Goal: Task Accomplishment & Management: Manage account settings

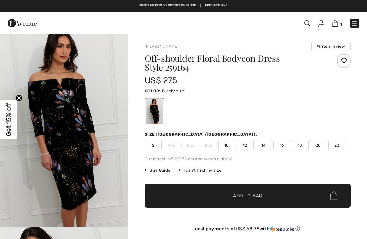
click at [334, 26] on img at bounding box center [336, 23] width 6 height 6
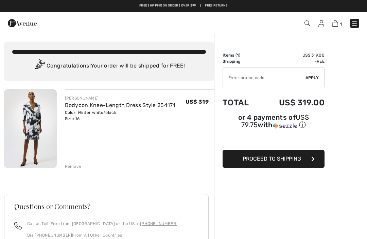
click at [322, 21] on img at bounding box center [322, 23] width 6 height 7
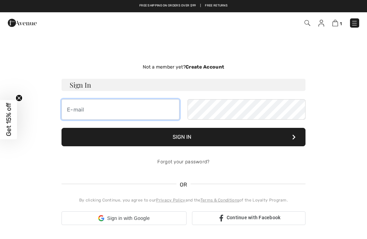
click at [75, 110] on input "email" at bounding box center [121, 109] width 118 height 20
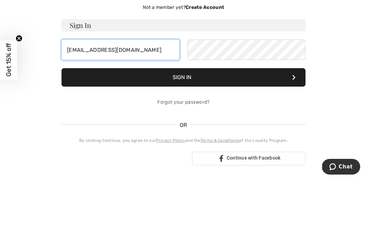
type input "tootiefinkbone1@gmail.com"
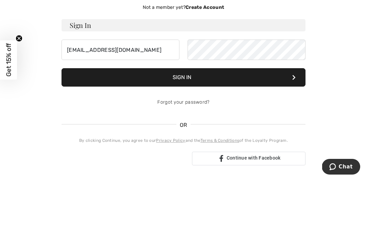
click at [183, 128] on button "Sign In" at bounding box center [184, 137] width 244 height 18
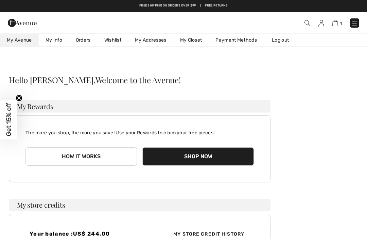
click at [88, 157] on button "How it works" at bounding box center [82, 156] width 112 height 18
click at [93, 151] on button "How it works" at bounding box center [82, 156] width 112 height 18
click at [79, 159] on button "How it works" at bounding box center [82, 156] width 112 height 18
click at [92, 157] on button "How it works" at bounding box center [82, 156] width 112 height 18
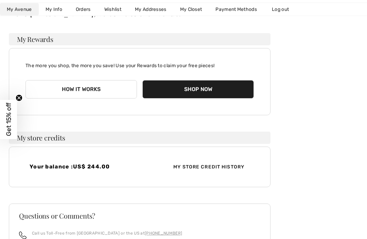
scroll to position [67, 0]
click at [201, 166] on span "My Store Credit History" at bounding box center [209, 166] width 82 height 7
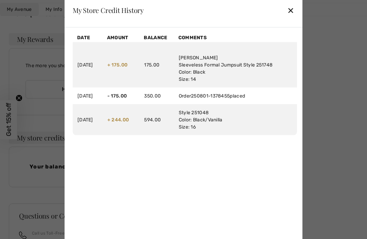
click at [291, 17] on div "✕" at bounding box center [291, 10] width 7 height 14
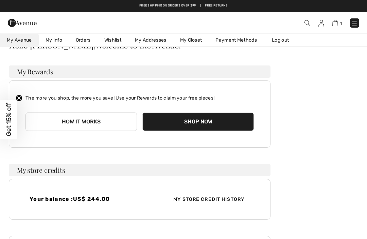
scroll to position [0, 0]
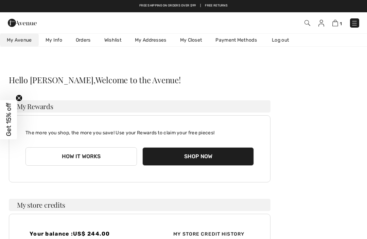
click at [340, 22] on span "1" at bounding box center [341, 23] width 2 height 5
click at [335, 22] on img at bounding box center [336, 23] width 6 height 6
click at [353, 24] on img at bounding box center [354, 23] width 7 height 7
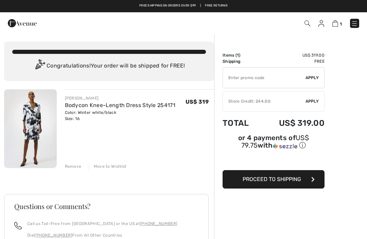
click at [113, 104] on link "Bodycon Knee-Length Dress Style 254171" at bounding box center [120, 105] width 111 height 6
click at [28, 136] on img at bounding box center [30, 128] width 53 height 79
